Goal: Find specific page/section: Find specific page/section

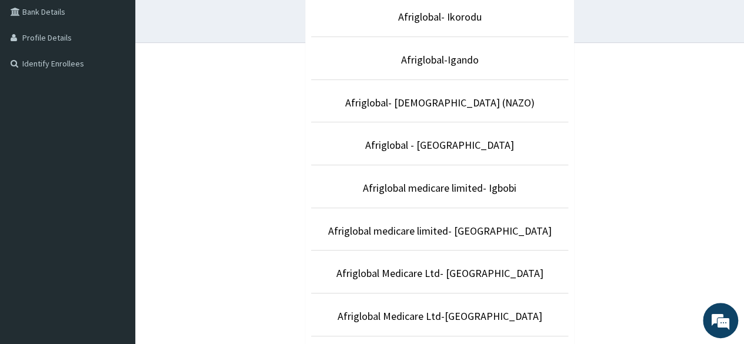
scroll to position [282, 0]
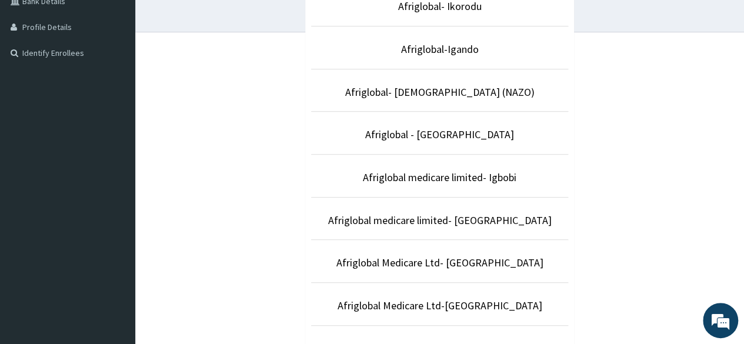
click at [483, 265] on p "Afriglobal Medicare Ltd- [GEOGRAPHIC_DATA]" at bounding box center [439, 262] width 257 height 15
click at [492, 265] on link "Afriglobal Medicare Ltd- [GEOGRAPHIC_DATA]" at bounding box center [439, 263] width 207 height 14
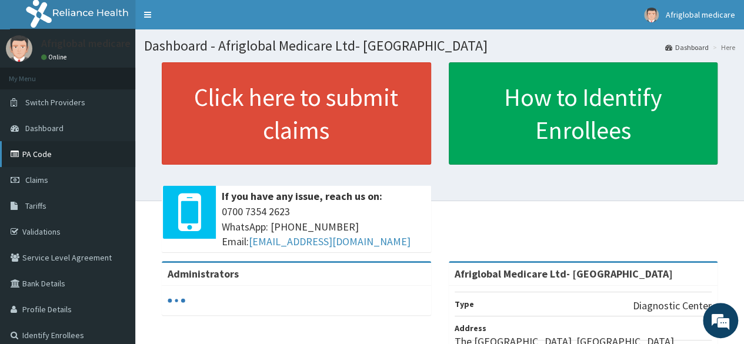
click at [55, 160] on link "PA Code" at bounding box center [67, 154] width 135 height 26
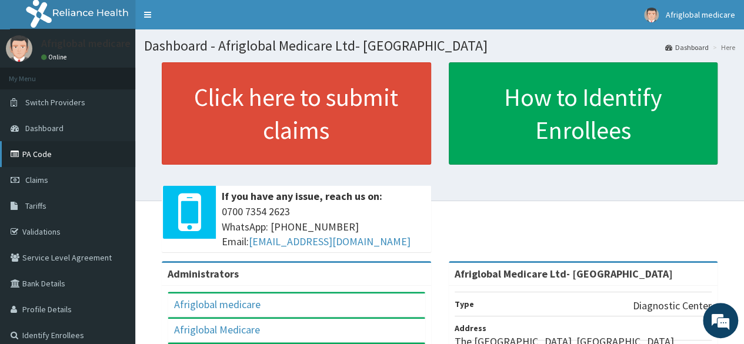
click at [37, 155] on link "PA Code" at bounding box center [67, 154] width 135 height 26
